Goal: Information Seeking & Learning: Learn about a topic

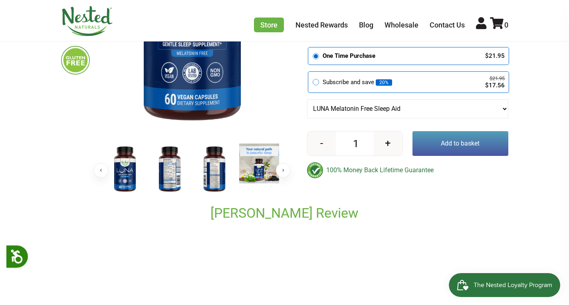
click at [175, 176] on img at bounding box center [170, 170] width 40 height 52
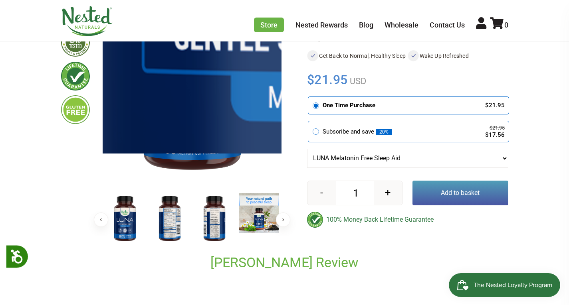
scroll to position [151, 0]
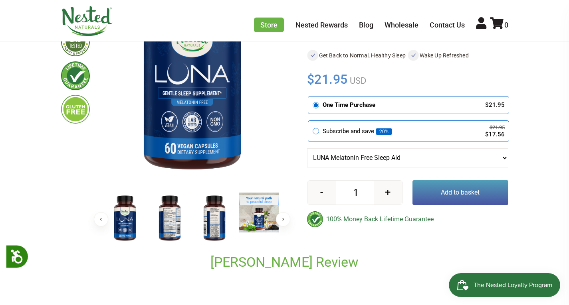
click at [165, 224] on img at bounding box center [170, 219] width 40 height 52
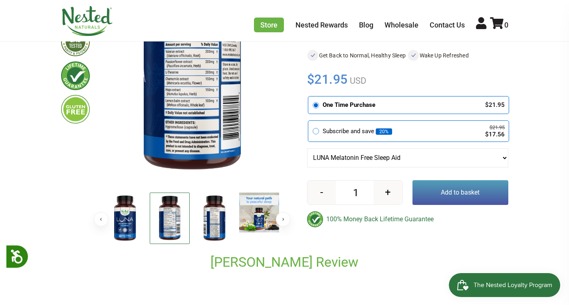
click at [165, 224] on img at bounding box center [170, 219] width 40 height 52
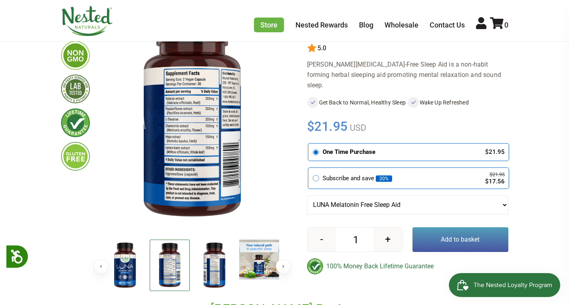
scroll to position [100, 0]
